Goal: Information Seeking & Learning: Compare options

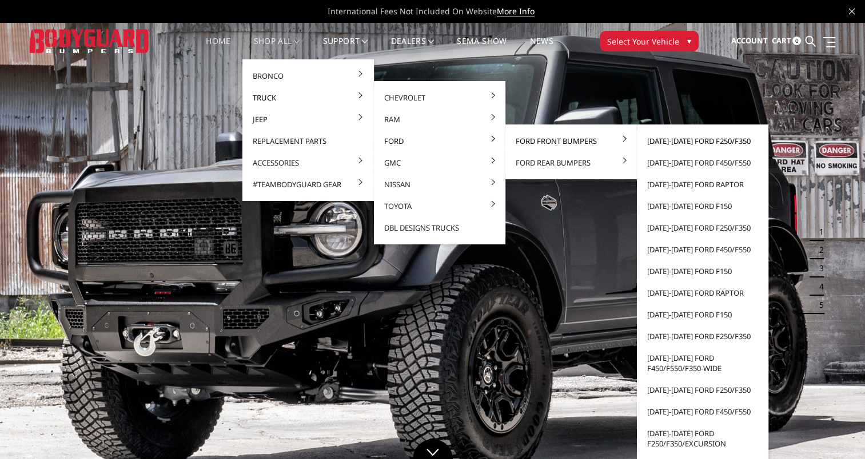
click at [690, 135] on link "[DATE]-[DATE] Ford F250/F350" at bounding box center [702, 141] width 122 height 22
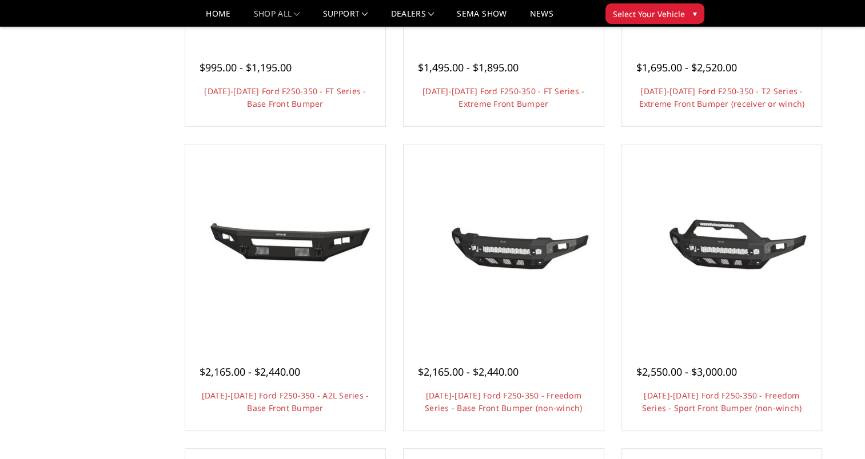
scroll to position [275, 0]
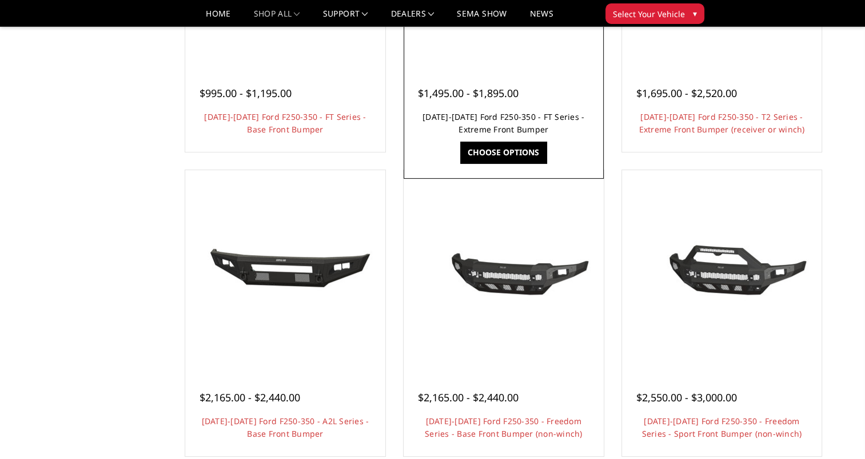
click at [486, 121] on link "[DATE]-[DATE] Ford F250-350 - FT Series - Extreme Front Bumper" at bounding box center [503, 122] width 162 height 23
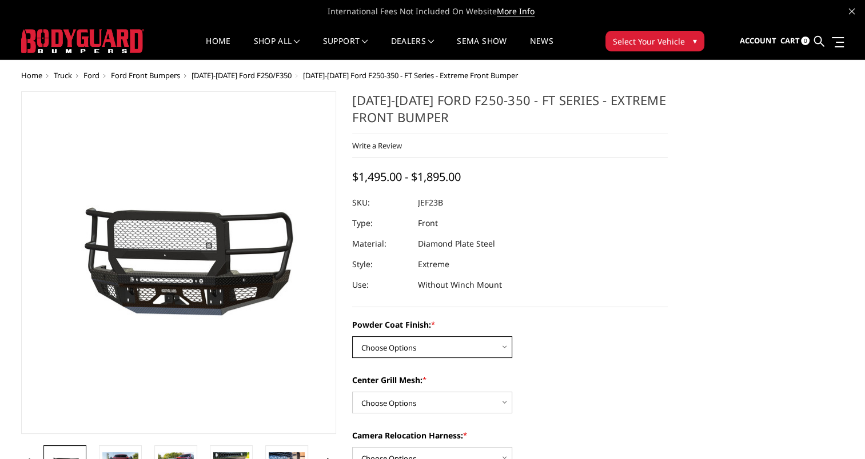
click at [469, 341] on select "Choose Options Bare Metal Gloss Black Powder Coat Textured Black Powder Coat" at bounding box center [432, 348] width 160 height 22
click at [539, 325] on label "Powder Coat Finish: *" at bounding box center [509, 325] width 315 height 12
click at [512, 337] on select "Choose Options Bare Metal Gloss Black Powder Coat Textured Black Powder Coat" at bounding box center [432, 348] width 160 height 22
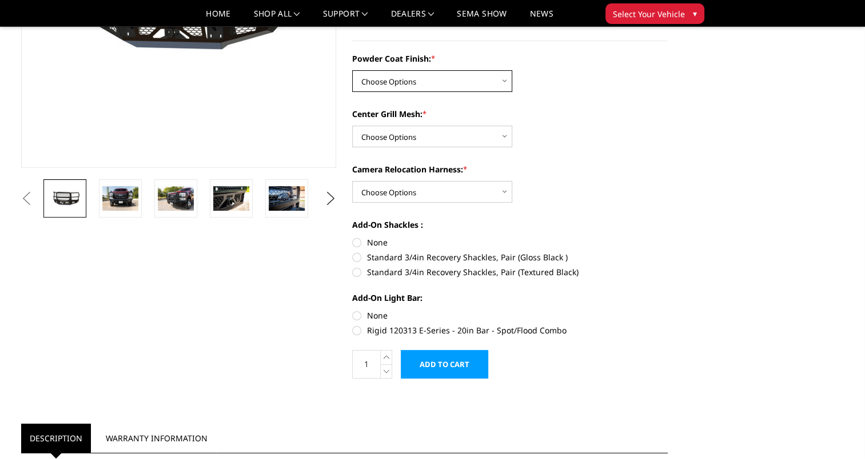
scroll to position [231, 0]
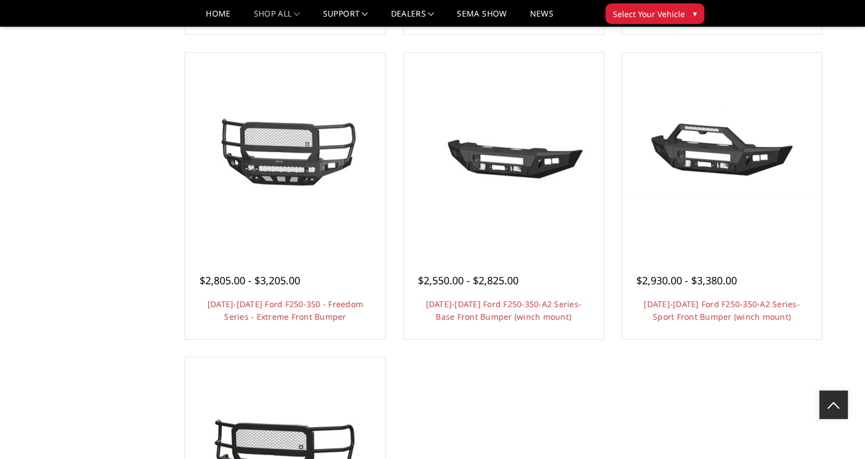
scroll to position [676, 0]
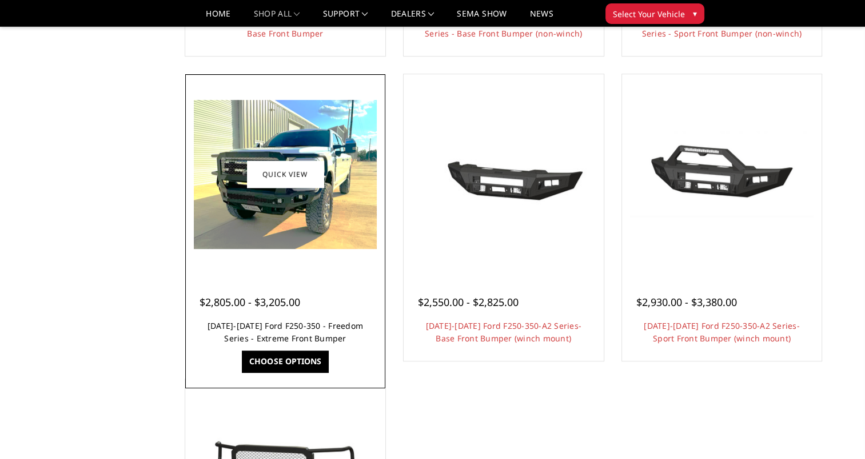
click at [267, 333] on link "2023-2025 Ford F250-350 - Freedom Series - Extreme Front Bumper" at bounding box center [284, 332] width 155 height 23
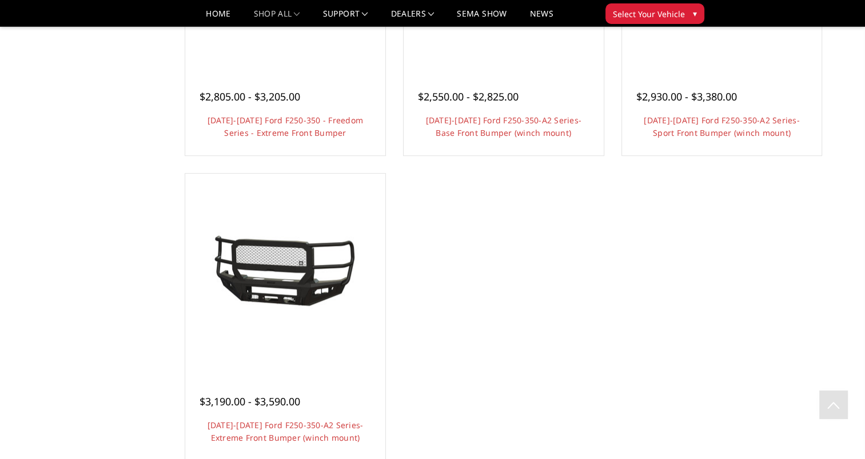
scroll to position [915, 0]
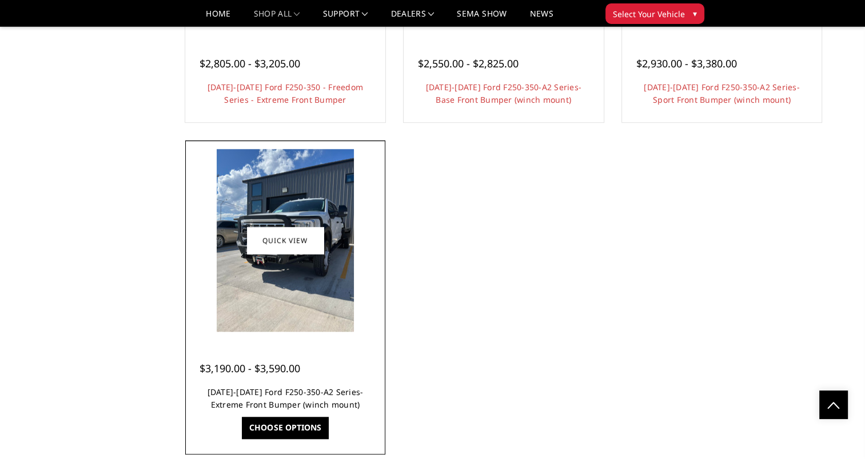
click at [333, 393] on link "2023-2025 Ford F250-350-A2 Series-Extreme Front Bumper (winch mount)" at bounding box center [285, 398] width 156 height 23
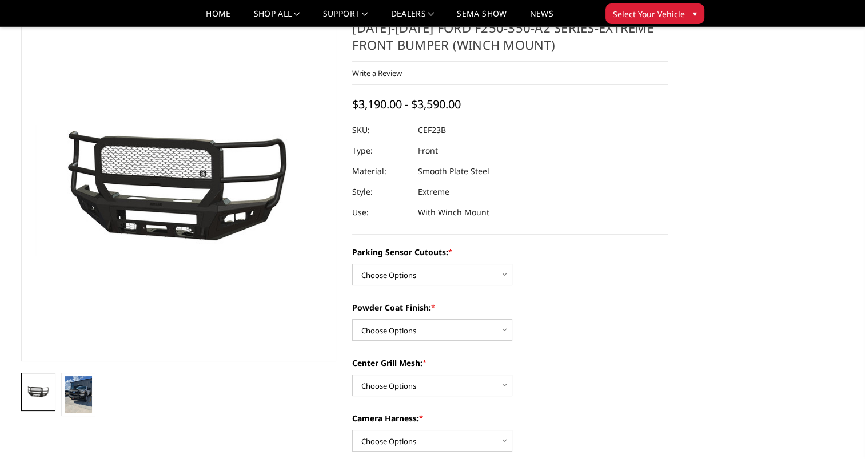
scroll to position [46, 0]
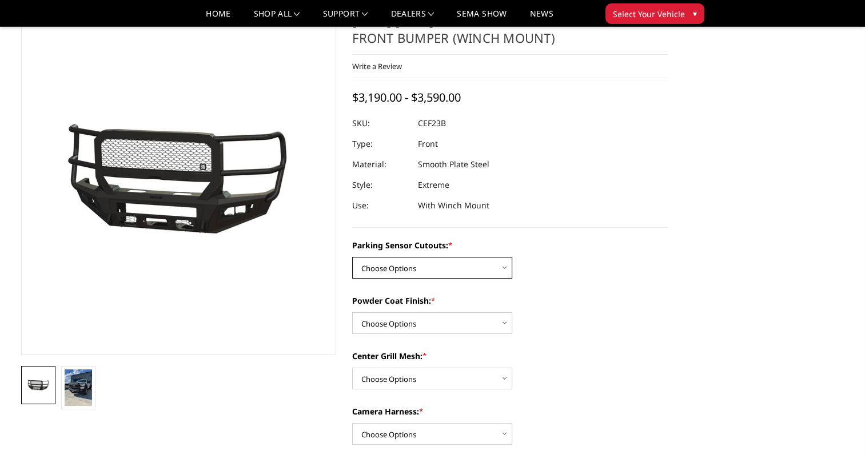
click at [403, 275] on select "Choose Options No-Without Parking Sensor Cutouts Yes-With Parking Sensor Cutouts" at bounding box center [432, 268] width 160 height 22
select select "2420"
click at [352, 257] on select "Choose Options No-Without Parking Sensor Cutouts Yes-With Parking Sensor Cutouts" at bounding box center [432, 268] width 160 height 22
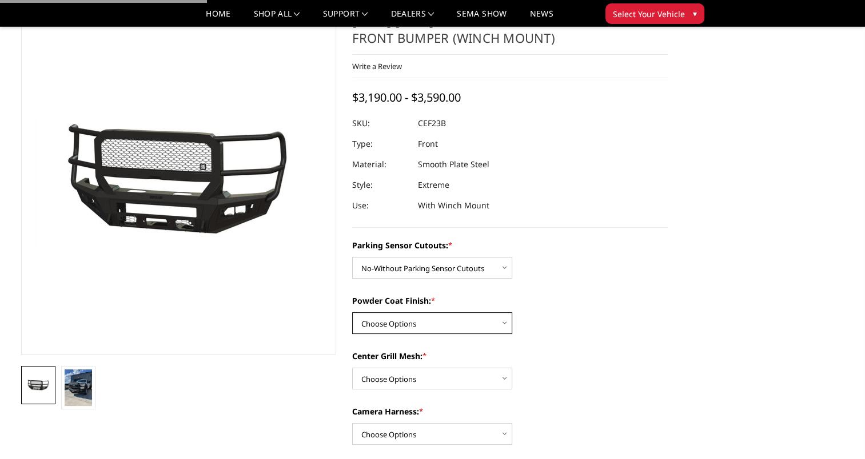
click at [405, 313] on select "Choose Options Bare Metal Textured Black Powder Coat" at bounding box center [432, 324] width 160 height 22
select select "2423"
click at [352, 313] on select "Choose Options Bare Metal Textured Black Powder Coat" at bounding box center [432, 324] width 160 height 22
click at [402, 374] on select "Choose Options With Center Grill Mesh Without Center Grill Mesh" at bounding box center [432, 379] width 160 height 22
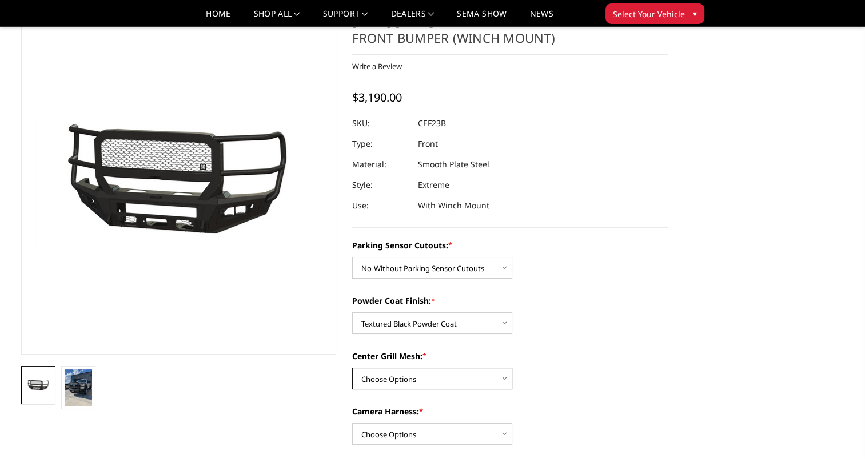
select select "2424"
click at [352, 368] on select "Choose Options With Center Grill Mesh Without Center Grill Mesh" at bounding box center [432, 379] width 160 height 22
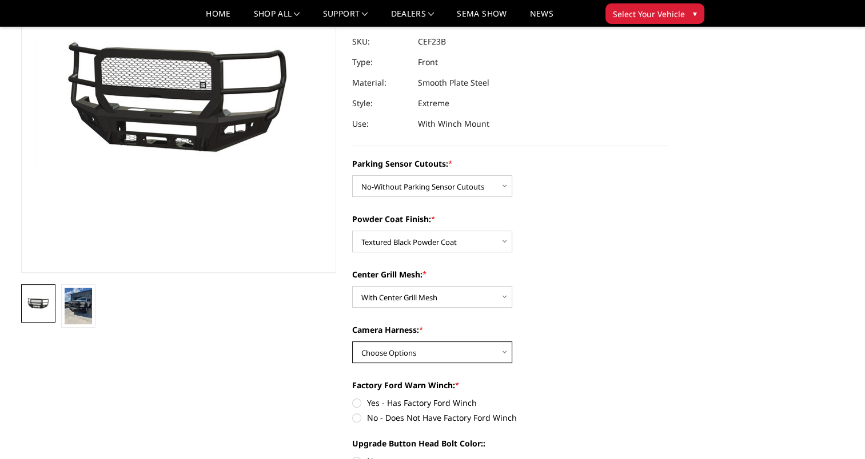
click at [483, 343] on select "Choose Options WITH Camera Harness WITHOUT Camera Harness" at bounding box center [432, 353] width 160 height 22
select select "2426"
click at [352, 342] on select "Choose Options WITH Camera Harness WITHOUT Camera Harness" at bounding box center [432, 353] width 160 height 22
click at [357, 419] on label "No - Does Not Have Factory Ford Winch" at bounding box center [509, 418] width 315 height 12
click at [667, 398] on input "No - Does Not Have Factory Ford Winch" at bounding box center [667, 397] width 1 height 1
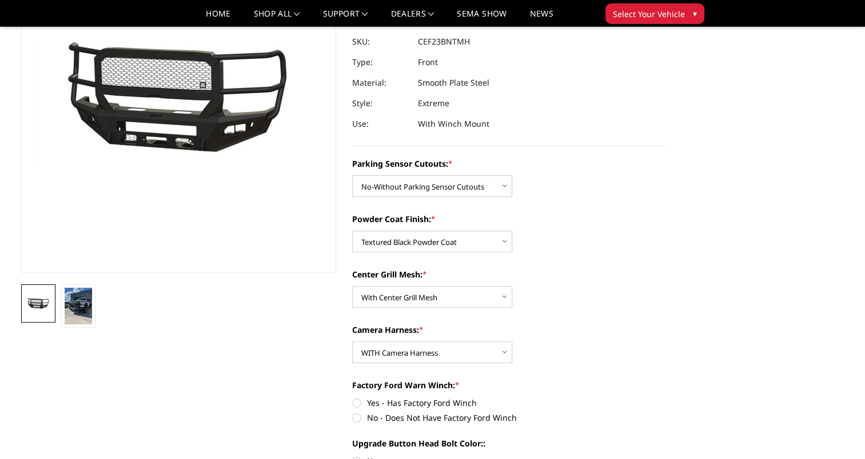
radio input "true"
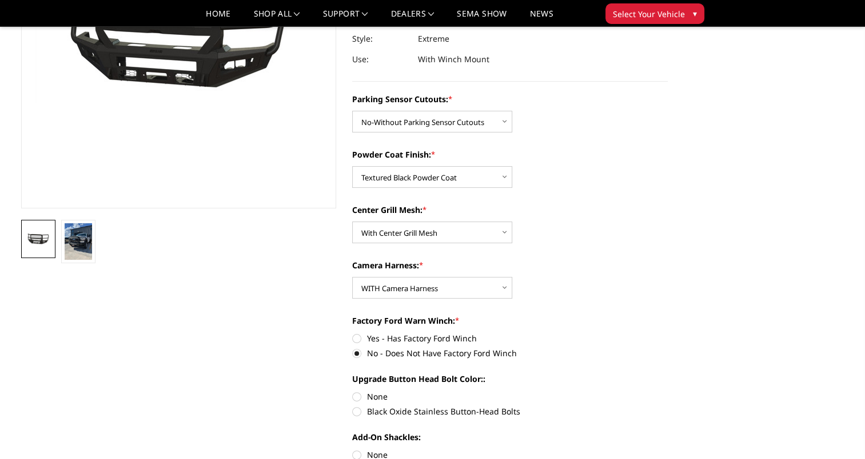
scroll to position [197, 0]
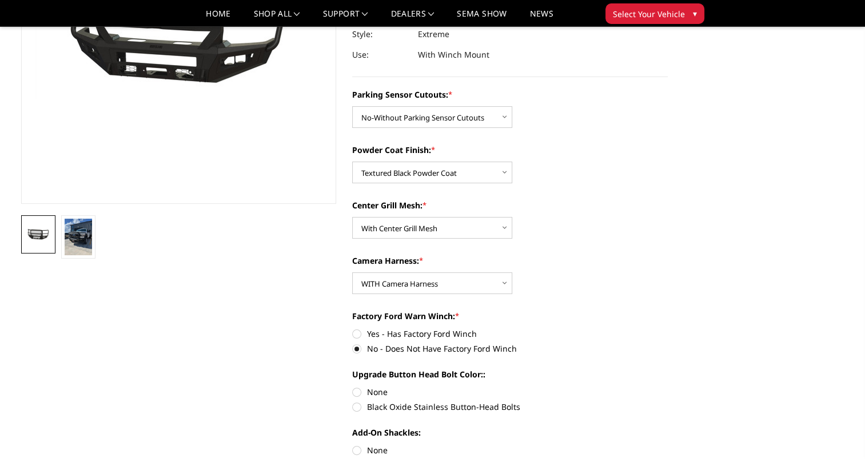
click at [354, 403] on label "Black Oxide Stainless Button-Head Bolts" at bounding box center [509, 407] width 315 height 12
click at [667, 387] on input "Black Oxide Stainless Button-Head Bolts" at bounding box center [667, 386] width 1 height 1
radio input "true"
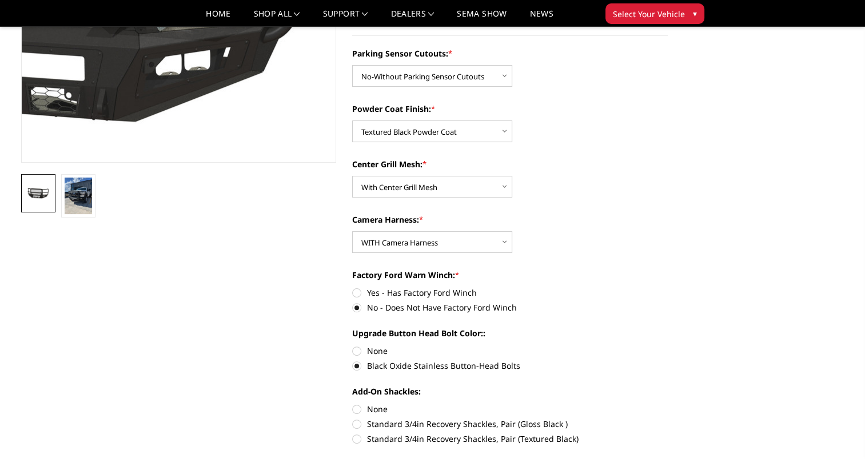
scroll to position [240, 0]
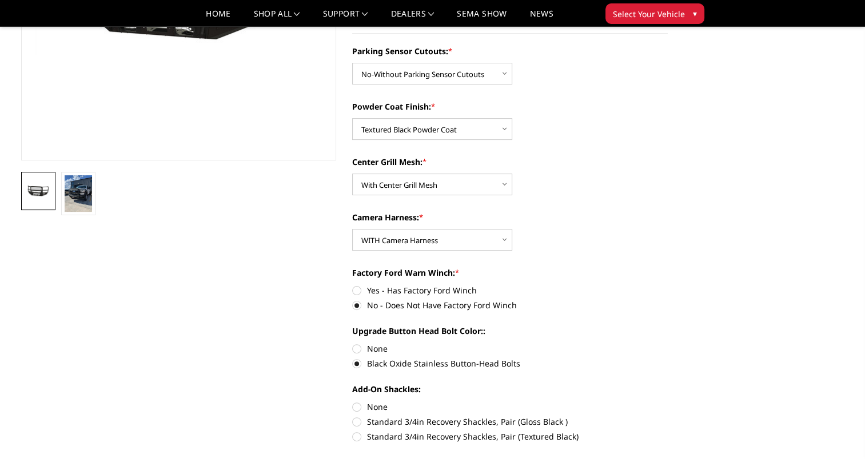
click at [354, 346] on label "None" at bounding box center [509, 349] width 315 height 12
click at [353, 343] on input "None" at bounding box center [352, 343] width 1 height 1
radio input "true"
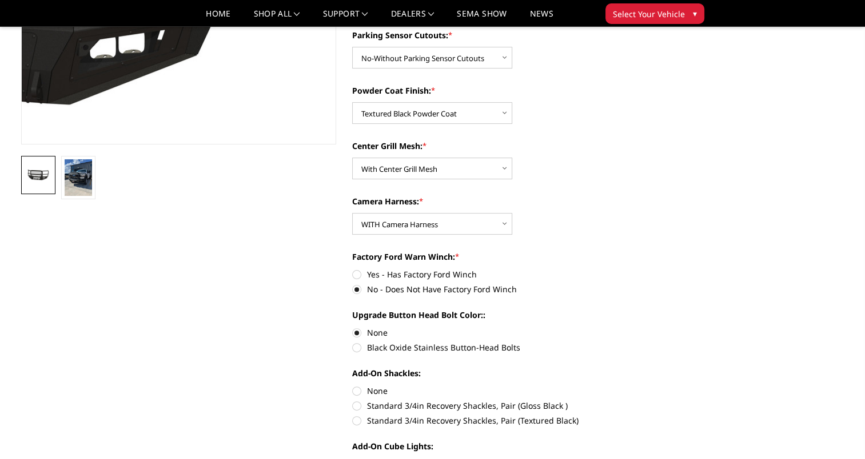
scroll to position [265, 0]
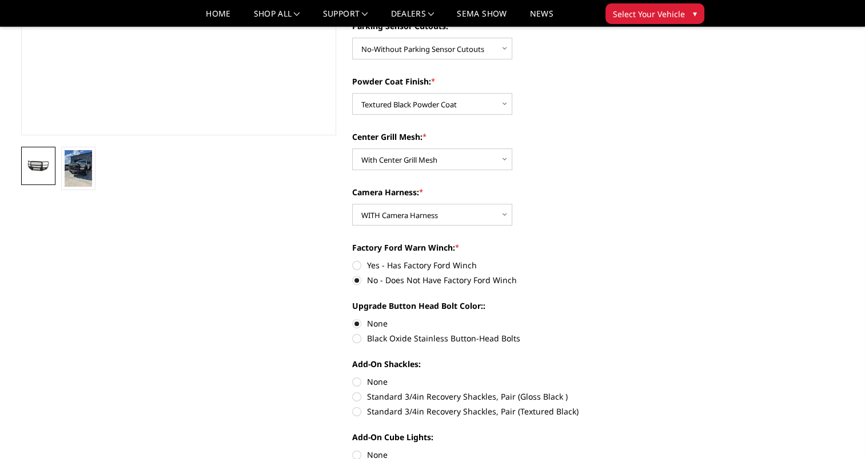
click at [356, 338] on label "Black Oxide Stainless Button-Head Bolts" at bounding box center [509, 339] width 315 height 12
click at [667, 318] on input "Black Oxide Stainless Button-Head Bolts" at bounding box center [667, 318] width 1 height 1
radio input "true"
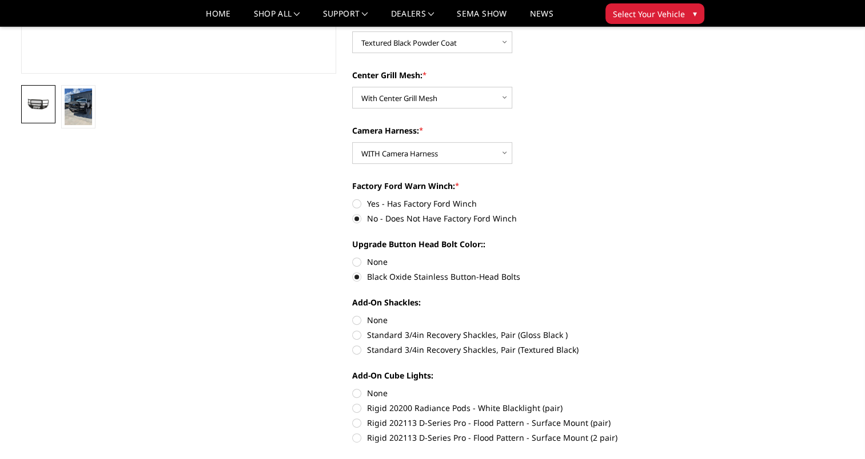
scroll to position [336, 0]
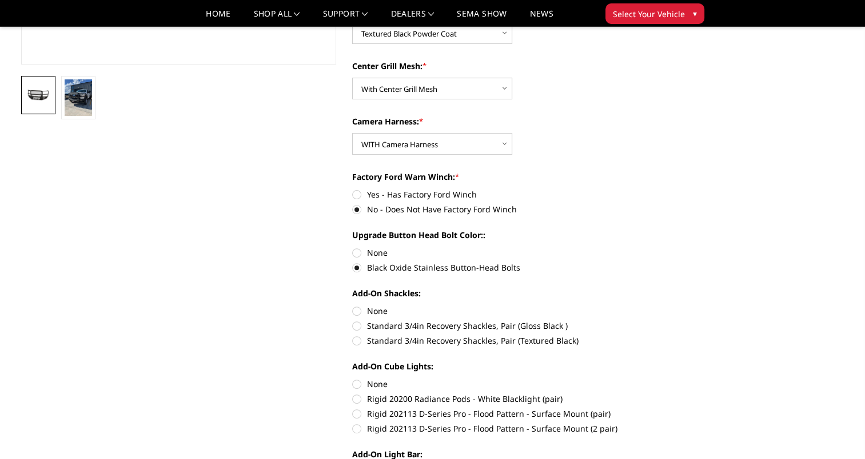
click at [361, 310] on label "None" at bounding box center [509, 311] width 315 height 12
click at [353, 306] on input "None" at bounding box center [352, 305] width 1 height 1
radio input "true"
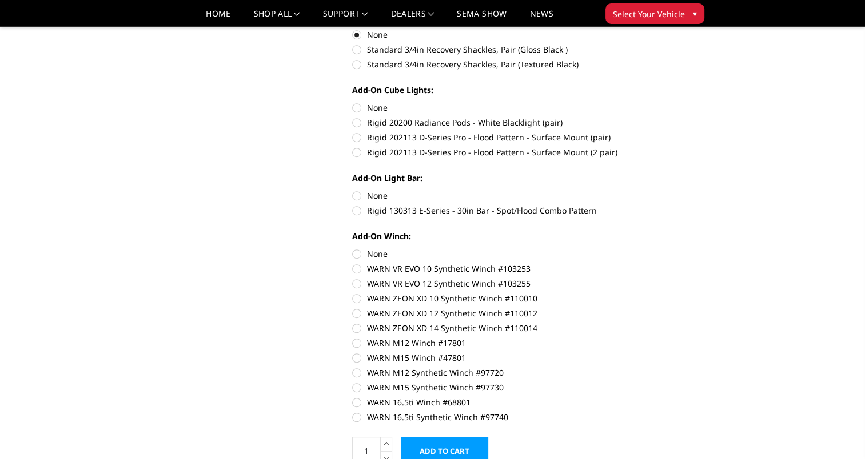
scroll to position [613, 0]
click at [359, 345] on label "WARN M12 Winch #17801" at bounding box center [509, 343] width 315 height 12
click at [667, 322] on input "WARN M12 Winch #17801" at bounding box center [667, 322] width 1 height 1
radio input "true"
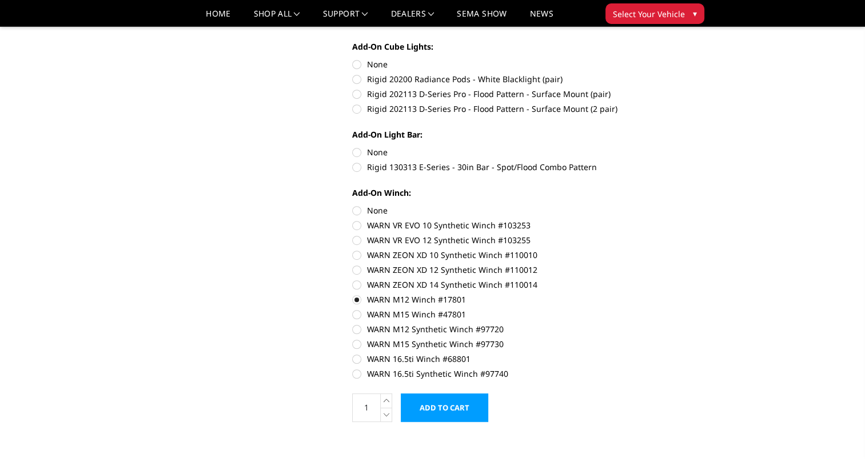
scroll to position [657, 0]
click at [357, 209] on label "None" at bounding box center [509, 210] width 315 height 12
click at [353, 205] on input "None" at bounding box center [352, 204] width 1 height 1
radio input "true"
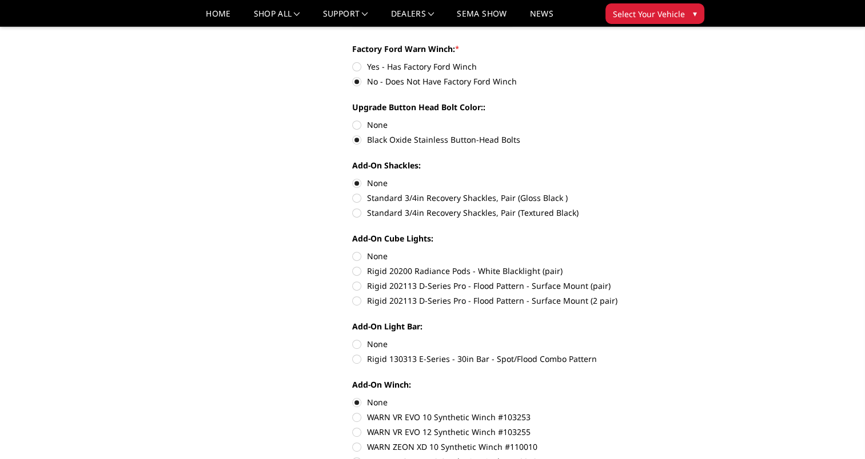
scroll to position [498, 0]
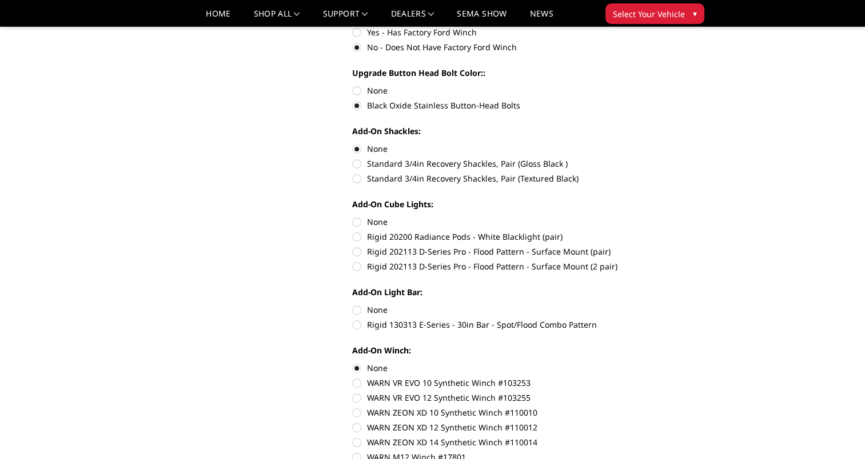
click at [357, 326] on label "Rigid 130313 E-Series - 30in Bar - Spot/Flood Combo Pattern" at bounding box center [509, 325] width 315 height 12
click at [667, 305] on input "Rigid 130313 E-Series - 30in Bar - Spot/Flood Combo Pattern" at bounding box center [667, 304] width 1 height 1
radio input "true"
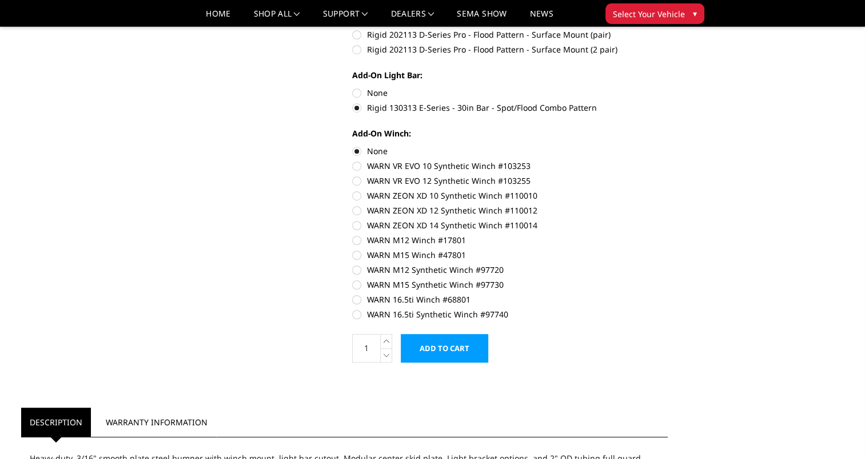
scroll to position [715, 0]
click at [355, 92] on label "None" at bounding box center [509, 93] width 315 height 12
click at [353, 87] on input "None" at bounding box center [352, 87] width 1 height 1
radio input "true"
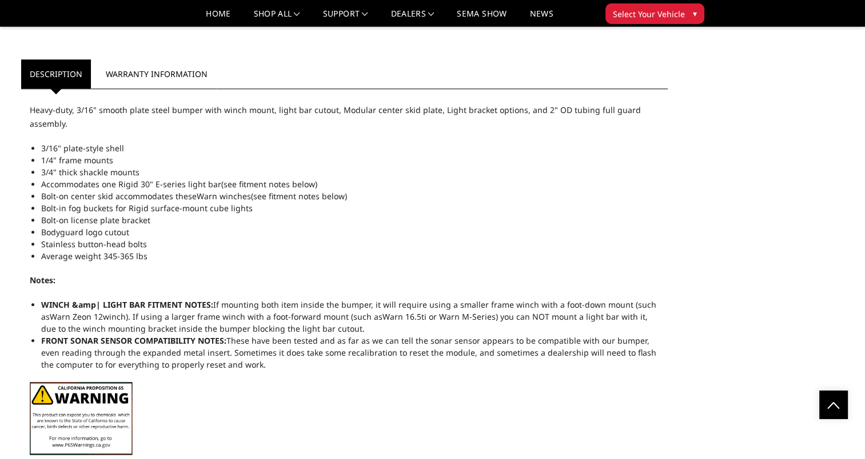
scroll to position [1065, 0]
